Goal: Information Seeking & Learning: Learn about a topic

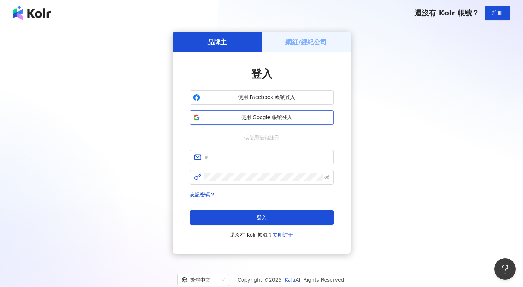
click at [280, 118] on span "使用 Google 帳號登入" at bounding box center [266, 117] width 127 height 7
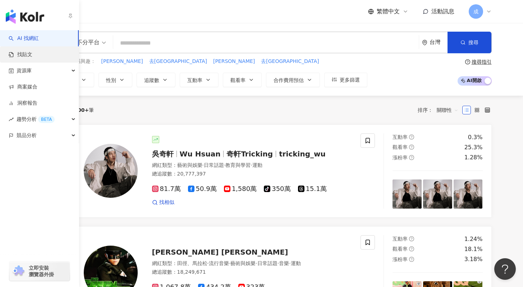
click at [32, 57] on link "找貼文" at bounding box center [21, 54] width 24 height 7
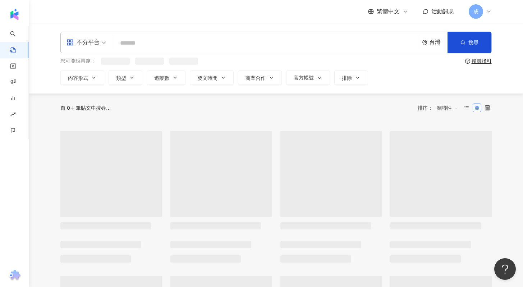
click at [145, 45] on input "search" at bounding box center [266, 42] width 300 height 15
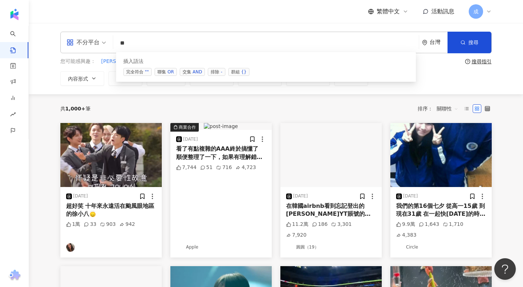
type input "*"
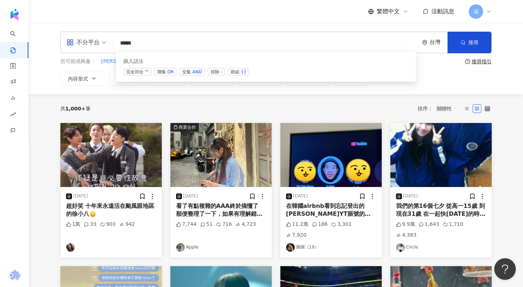
click at [197, 73] on div "AND" at bounding box center [196, 71] width 9 height 7
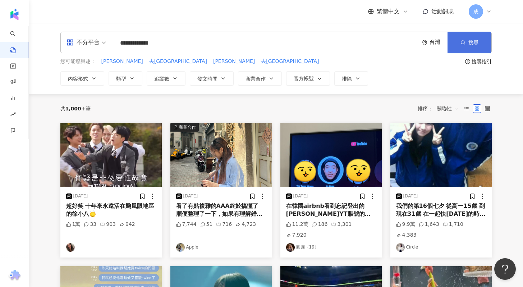
click at [460, 35] on button "搜尋" at bounding box center [470, 43] width 44 height 22
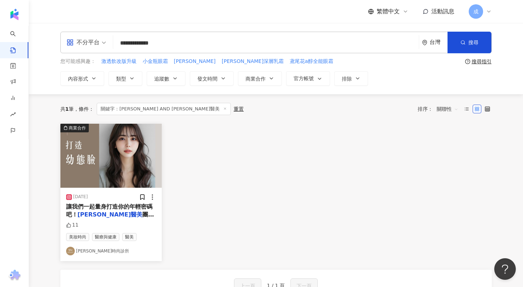
click at [195, 45] on input "**********" at bounding box center [266, 42] width 300 height 15
click at [156, 45] on input "**********" at bounding box center [266, 42] width 300 height 15
drag, startPoint x: 172, startPoint y: 44, endPoint x: 147, endPoint y: 44, distance: 24.5
click at [147, 44] on input "**********" at bounding box center [266, 42] width 300 height 15
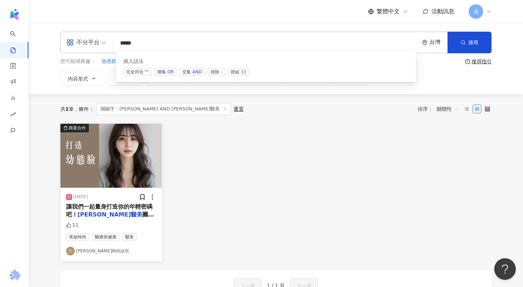
click at [171, 70] on div "OR" at bounding box center [171, 71] width 6 height 7
paste input "*****"
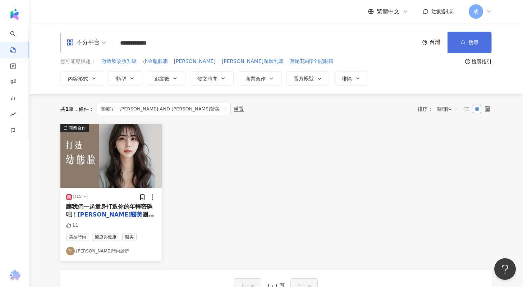
click at [465, 50] on button "搜尋" at bounding box center [470, 43] width 44 height 22
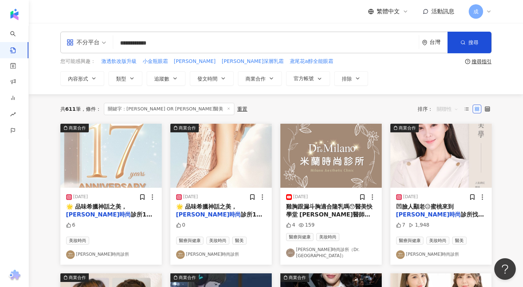
click at [439, 110] on span "關聯性" at bounding box center [448, 109] width 22 height 12
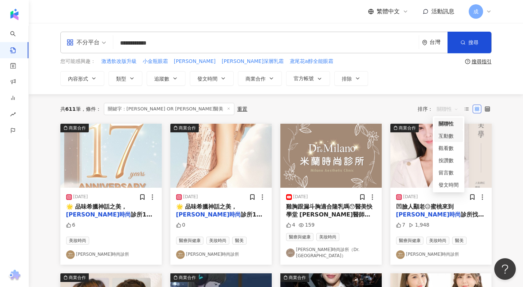
click at [446, 137] on div "互動數" at bounding box center [449, 136] width 20 height 8
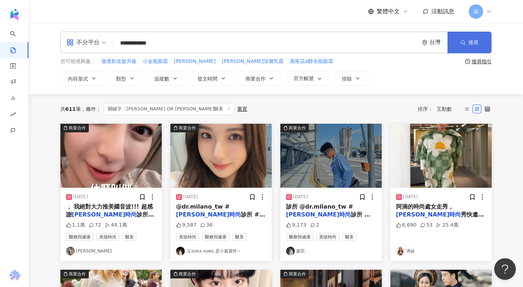
click at [471, 41] on span "搜尋" at bounding box center [474, 43] width 10 height 6
click at [142, 41] on input "**********" at bounding box center [266, 42] width 300 height 15
type input "**********"
click at [468, 38] on button "搜尋" at bounding box center [470, 43] width 44 height 22
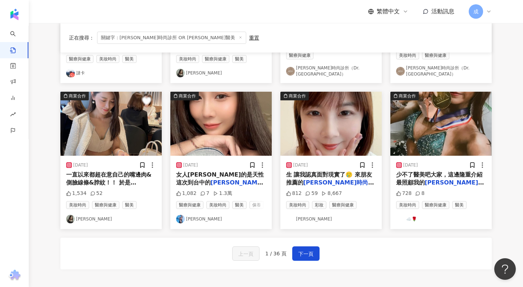
scroll to position [327, 0]
click at [302, 250] on span "下一頁" at bounding box center [306, 254] width 15 height 9
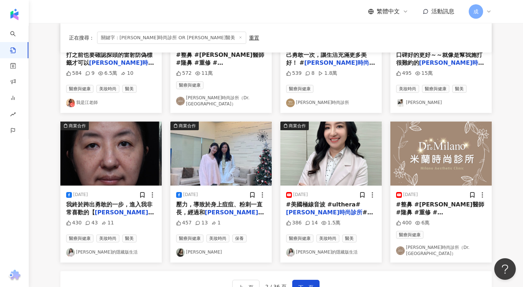
scroll to position [304, 0]
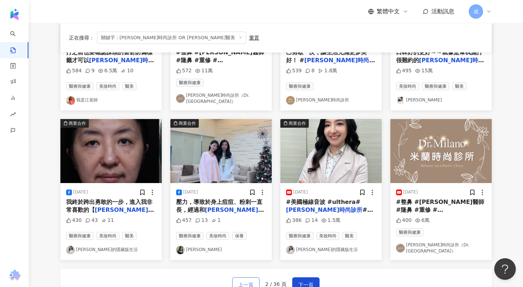
click at [245, 281] on button "上一頁" at bounding box center [245, 284] width 27 height 14
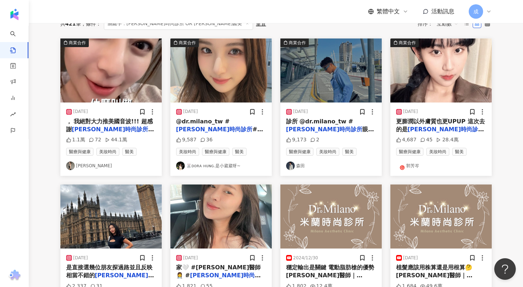
scroll to position [69, 0]
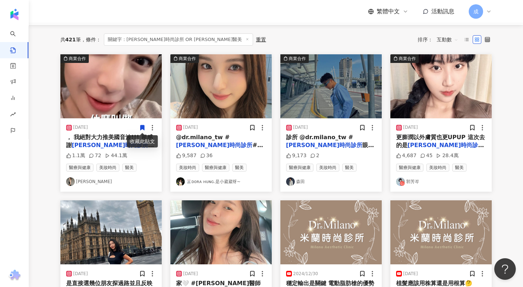
click at [140, 141] on div "收藏此貼文" at bounding box center [142, 141] width 31 height 12
click at [143, 127] on icon at bounding box center [142, 127] width 4 height 5
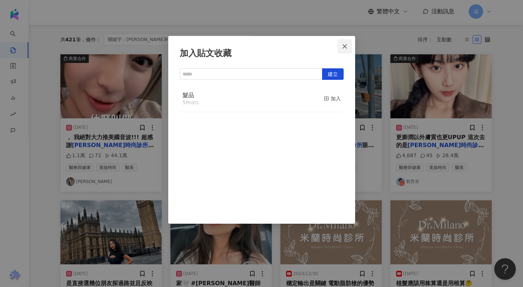
click at [342, 46] on icon "close" at bounding box center [345, 47] width 6 height 6
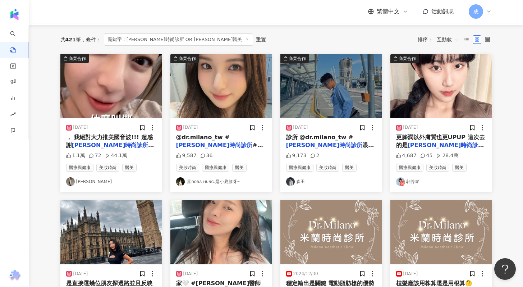
click at [100, 131] on div "[DATE]" at bounding box center [111, 127] width 90 height 7
click at [102, 134] on span "， 我絕對大力推美國音波!!! 超感謝" at bounding box center [109, 141] width 87 height 15
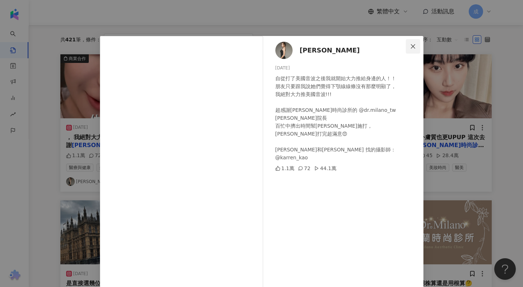
click at [412, 45] on icon "close" at bounding box center [413, 47] width 6 height 6
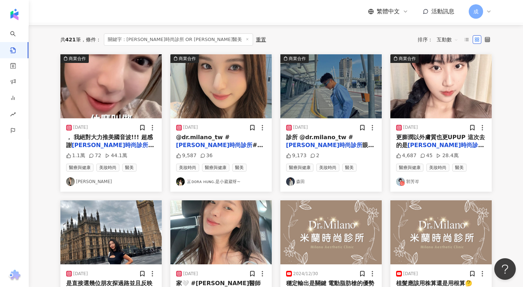
click at [201, 139] on span "@dr.milano_tw #" at bounding box center [203, 137] width 54 height 7
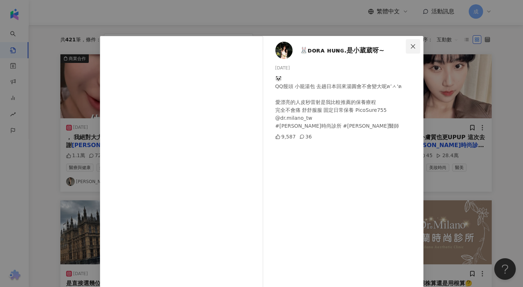
click at [410, 46] on icon "close" at bounding box center [413, 47] width 6 height 6
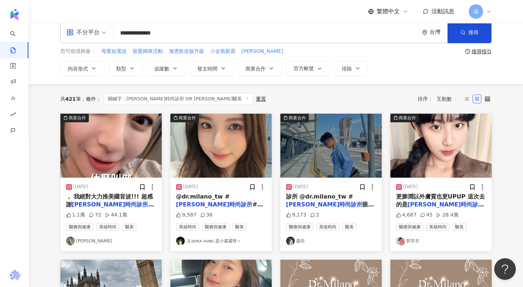
scroll to position [0, 0]
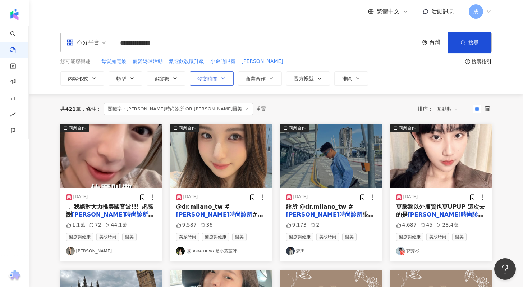
click at [208, 79] on span "發文時間" at bounding box center [207, 79] width 20 height 6
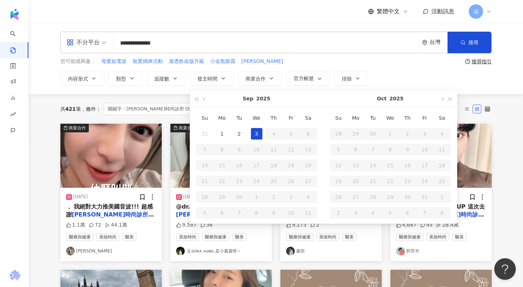
type input "**********"
click at [207, 100] on button "button" at bounding box center [205, 99] width 8 height 16
click at [206, 100] on button "button" at bounding box center [205, 99] width 8 height 16
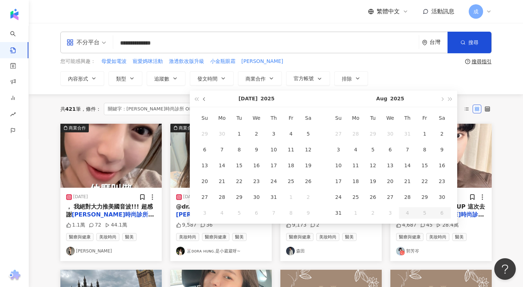
click at [206, 100] on button "button" at bounding box center [205, 99] width 8 height 16
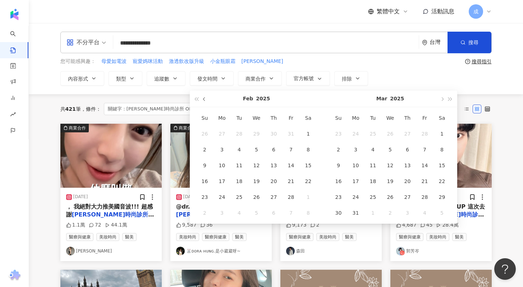
click at [206, 100] on button "button" at bounding box center [205, 99] width 8 height 16
type input "**********"
click at [392, 132] on div "1" at bounding box center [391, 134] width 12 height 12
type input "**********"
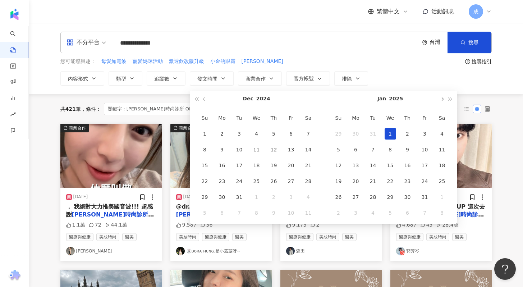
click at [445, 102] on button "button" at bounding box center [442, 99] width 8 height 16
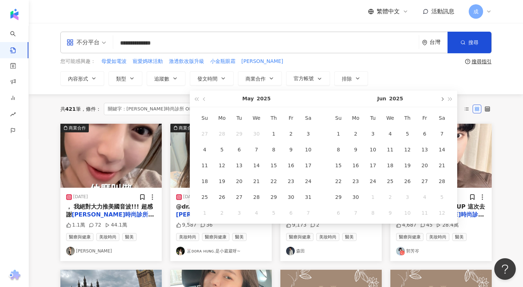
click at [445, 102] on button "button" at bounding box center [442, 99] width 8 height 16
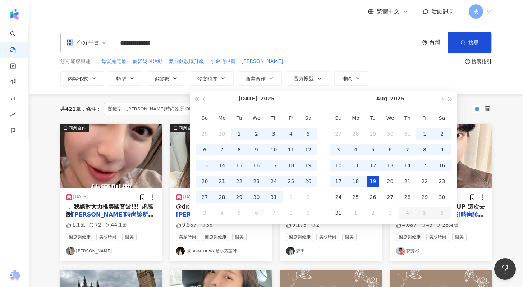
type input "**********"
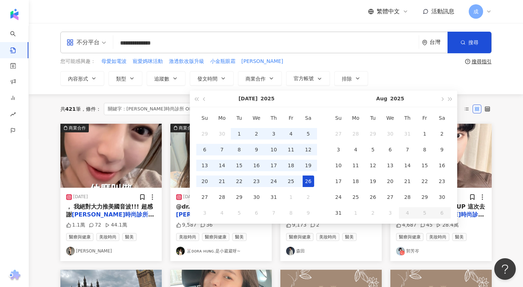
type input "**********"
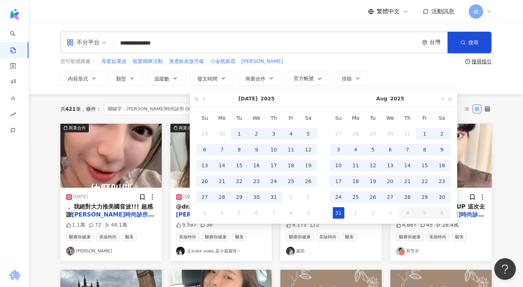
click at [342, 209] on div "31" at bounding box center [339, 213] width 12 height 12
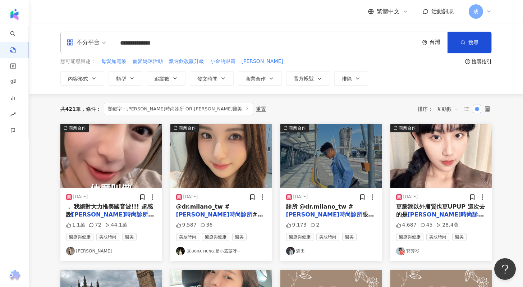
type input "**********"
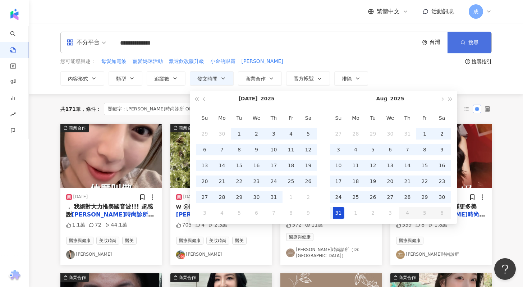
click at [464, 47] on button "搜尋" at bounding box center [470, 43] width 44 height 22
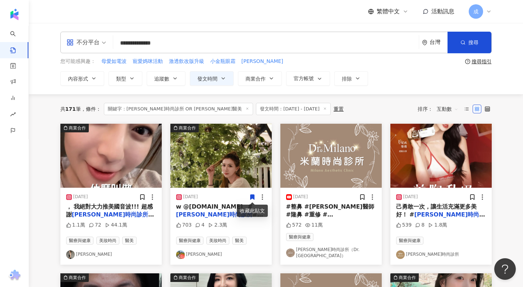
click at [261, 225] on div "703 4 2.3萬" at bounding box center [221, 227] width 90 height 10
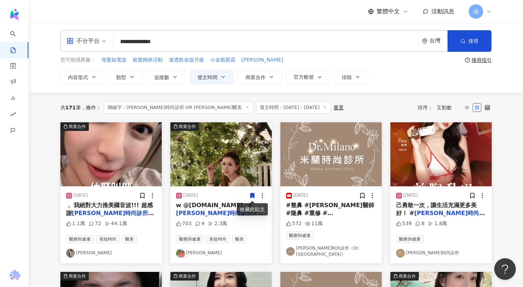
click at [208, 249] on link "[PERSON_NAME]" at bounding box center [221, 253] width 90 height 9
click at [200, 206] on span "w @[DOMAIN_NAME]_ #" at bounding box center [214, 205] width 77 height 7
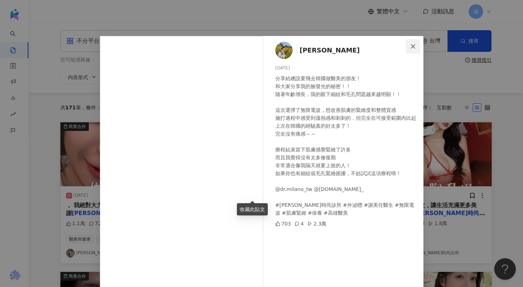
click at [411, 48] on icon "close" at bounding box center [413, 47] width 6 height 6
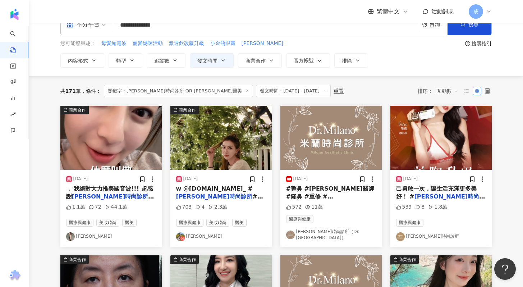
scroll to position [19, 0]
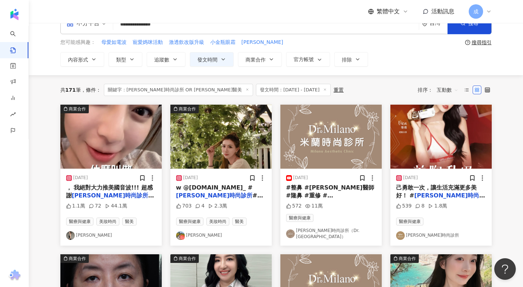
click at [346, 209] on div "572 11萬" at bounding box center [331, 206] width 90 height 7
click at [340, 200] on span "線上留言預約 https:/" at bounding box center [330, 207] width 88 height 15
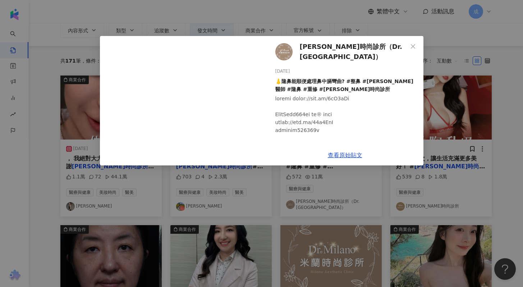
scroll to position [49, 0]
click at [341, 156] on link "查看原始貼文" at bounding box center [345, 155] width 35 height 7
click at [413, 45] on icon "close" at bounding box center [413, 47] width 6 height 6
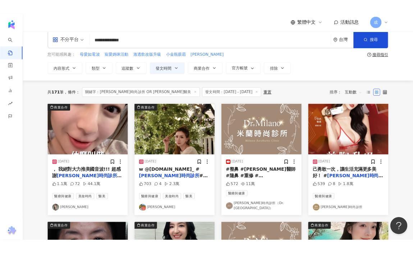
scroll to position [12, 0]
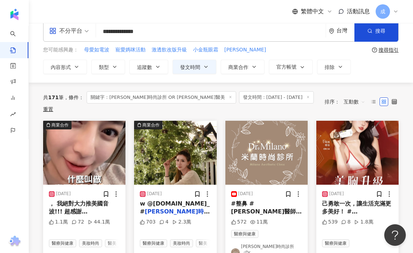
click at [306, 96] on icon at bounding box center [308, 97] width 4 height 4
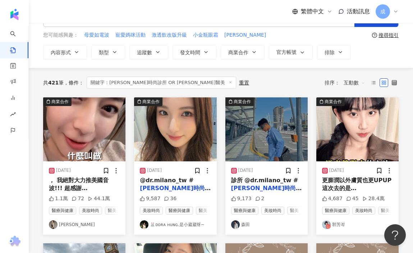
scroll to position [28, 0]
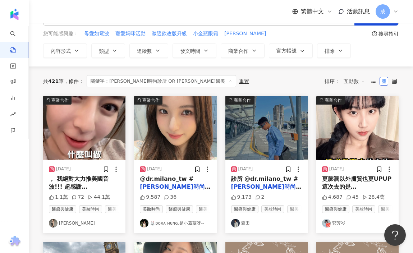
click at [360, 191] on mark "[PERSON_NAME]時尚診所" at bounding box center [357, 198] width 71 height 15
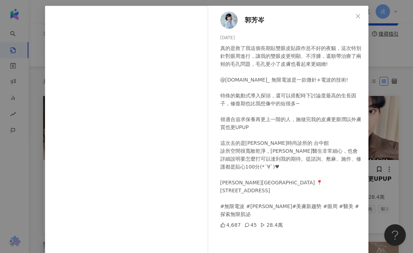
scroll to position [0, 0]
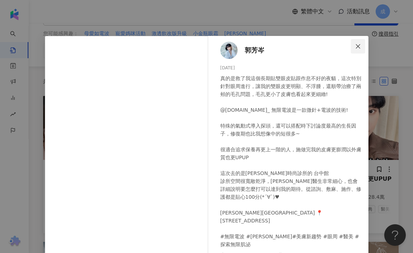
click at [356, 46] on icon "close" at bounding box center [358, 46] width 4 height 4
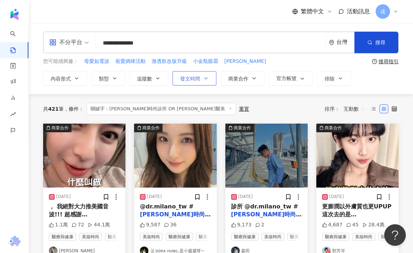
click at [190, 82] on button "發文時間" at bounding box center [195, 78] width 44 height 14
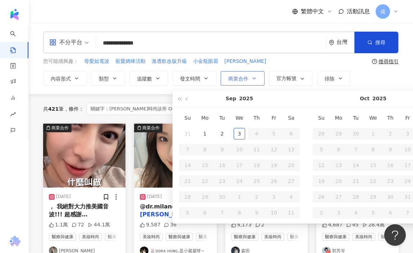
click at [254, 79] on icon "button" at bounding box center [254, 79] width 6 height 6
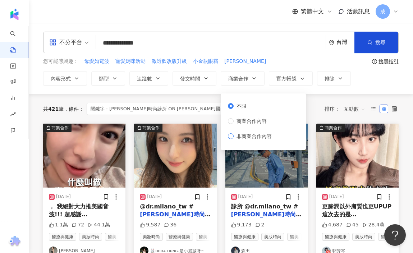
click at [250, 135] on span "非商業合作內容" at bounding box center [254, 136] width 41 height 8
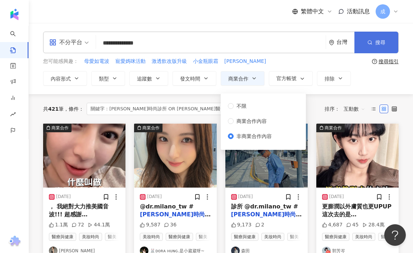
click at [385, 38] on button "搜尋" at bounding box center [377, 43] width 44 height 22
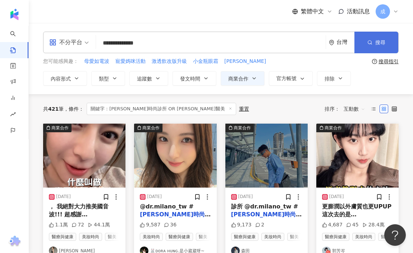
click at [368, 42] on icon "button" at bounding box center [370, 42] width 5 height 5
click at [372, 51] on button "搜尋" at bounding box center [377, 43] width 44 height 22
click at [258, 76] on button "商業合作" at bounding box center [243, 78] width 44 height 14
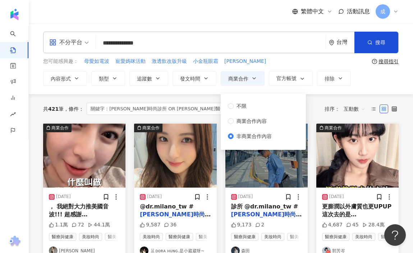
click at [252, 132] on span "非商業合作內容" at bounding box center [254, 136] width 41 height 8
click at [320, 96] on div "共 421 筆 條件 ： 關鍵字：[PERSON_NAME]時尚診所 OR [PERSON_NAME]醫美 重置 排序： 互動數" at bounding box center [221, 108] width 356 height 29
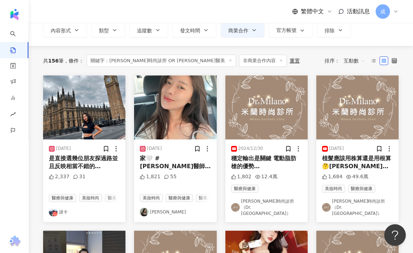
scroll to position [56, 0]
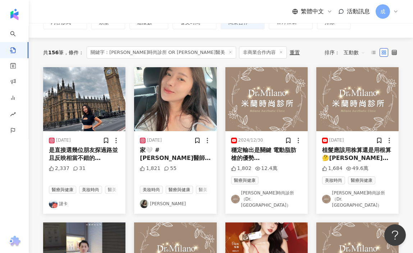
click at [279, 54] on span at bounding box center [281, 53] width 4 height 4
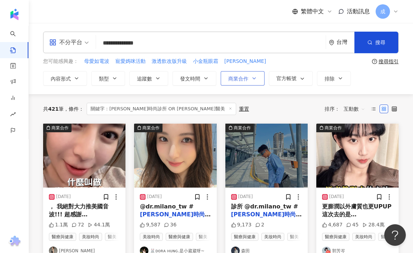
click at [250, 81] on button "商業合作" at bounding box center [243, 78] width 44 height 14
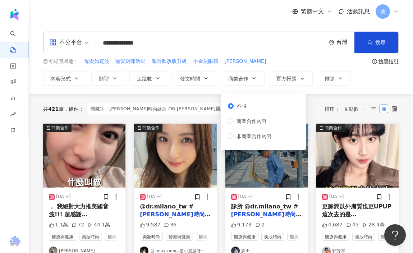
click at [307, 88] on div "**********" at bounding box center [221, 58] width 385 height 71
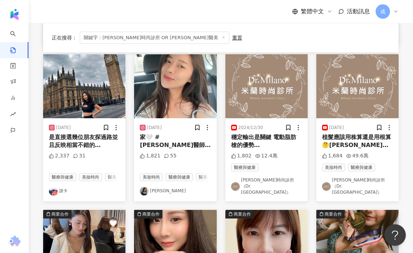
scroll to position [455, 0]
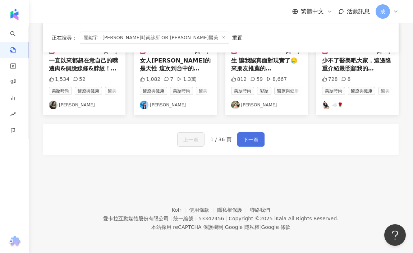
click at [246, 140] on span "下一頁" at bounding box center [251, 140] width 15 height 9
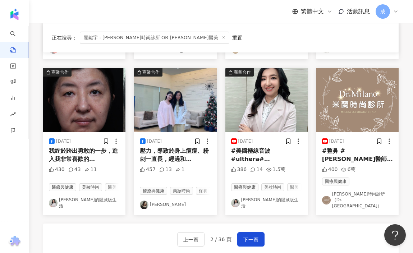
scroll to position [367, 0]
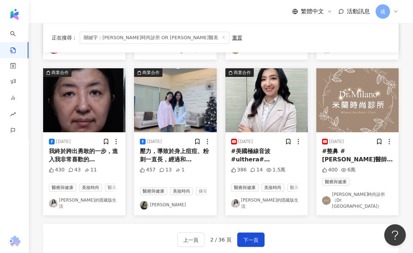
click at [269, 147] on div "#美國極線音波 #ulthera# [PERSON_NAME]時尚診所 #人生新體驗 #雪倫的隱" at bounding box center [266, 155] width 71 height 16
